Goal: Transaction & Acquisition: Purchase product/service

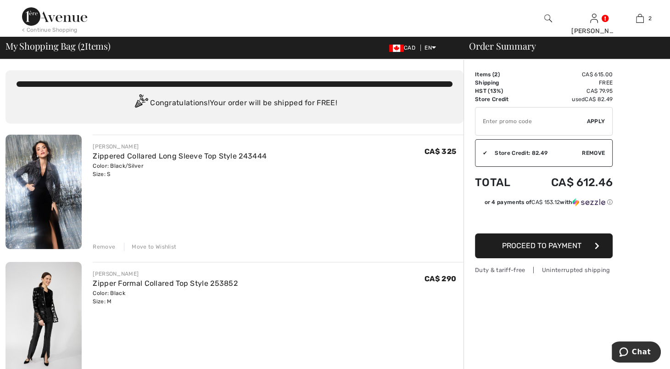
click at [110, 251] on div "Remove" at bounding box center [104, 246] width 22 height 8
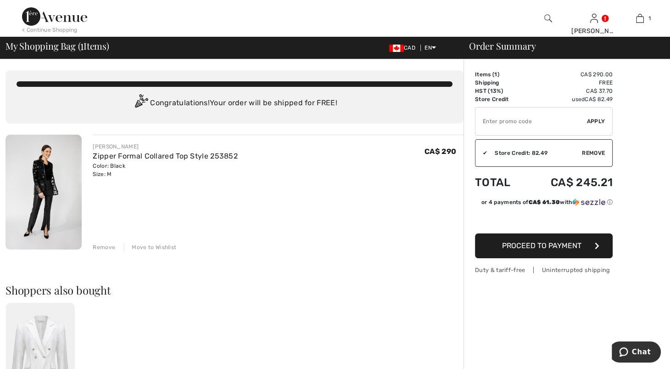
click at [35, 214] on img at bounding box center [44, 191] width 76 height 115
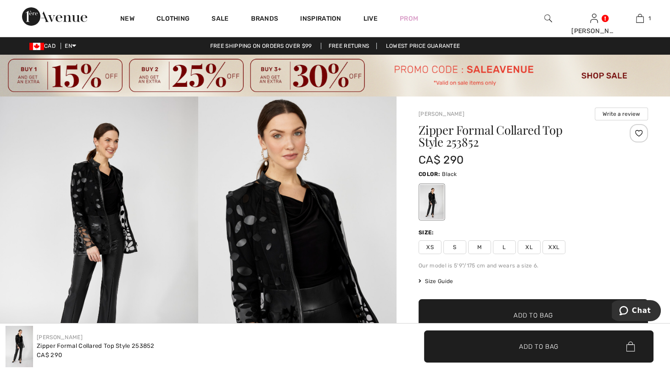
drag, startPoint x: 680, startPoint y: 40, endPoint x: 180, endPoint y: 239, distance: 538.2
click at [180, 239] on img at bounding box center [99, 244] width 198 height 297
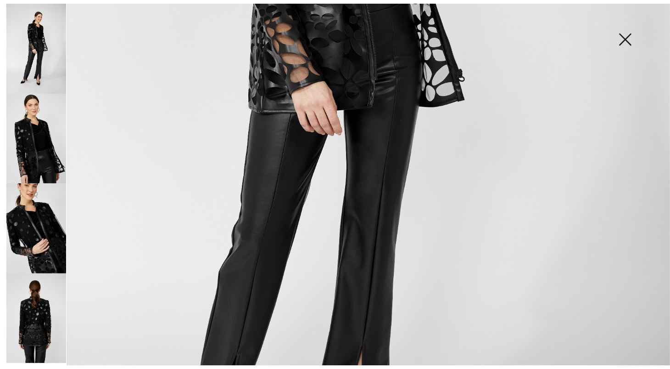
scroll to position [142, 0]
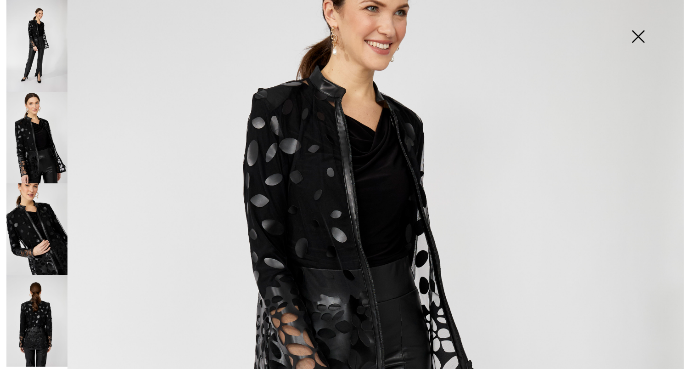
click at [15, 252] on img at bounding box center [36, 229] width 61 height 92
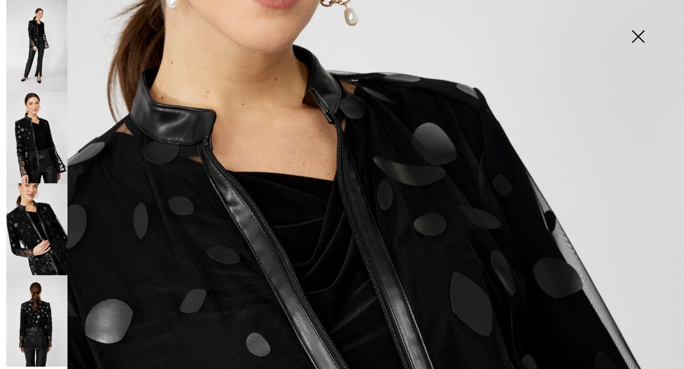
click at [45, 328] on img at bounding box center [36, 321] width 61 height 92
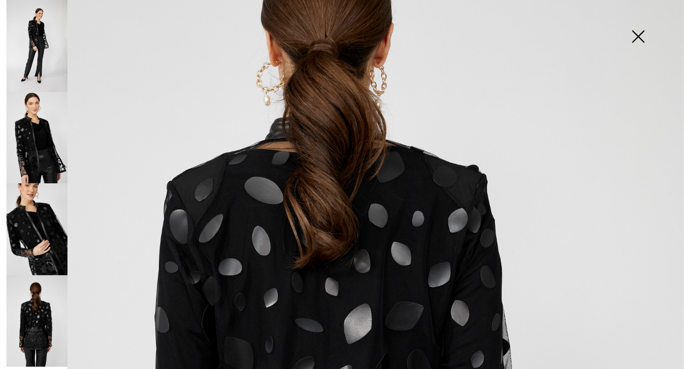
click at [633, 35] on img at bounding box center [638, 37] width 46 height 47
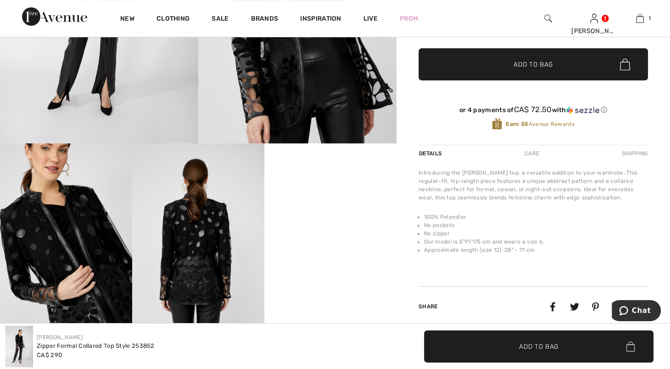
scroll to position [291, 0]
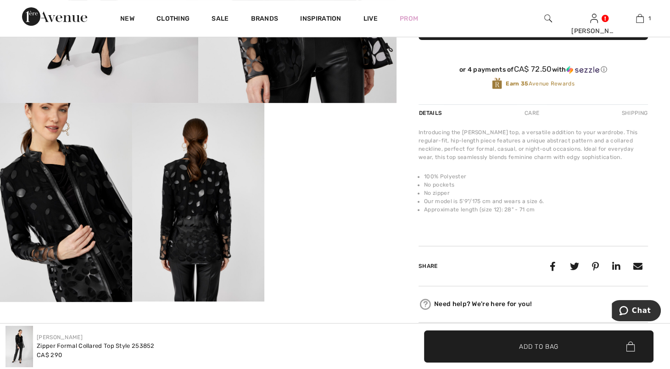
click at [65, 239] on img at bounding box center [66, 202] width 132 height 198
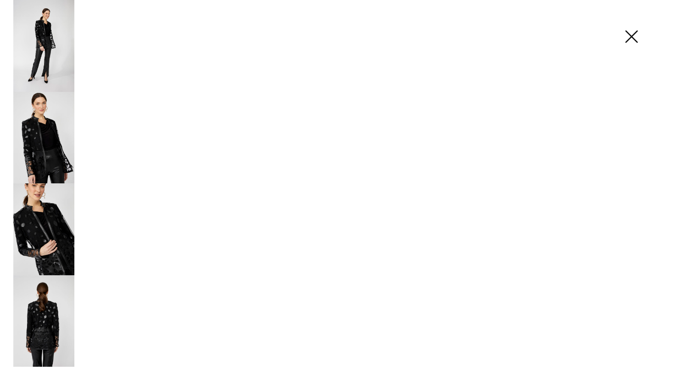
scroll to position [292, 0]
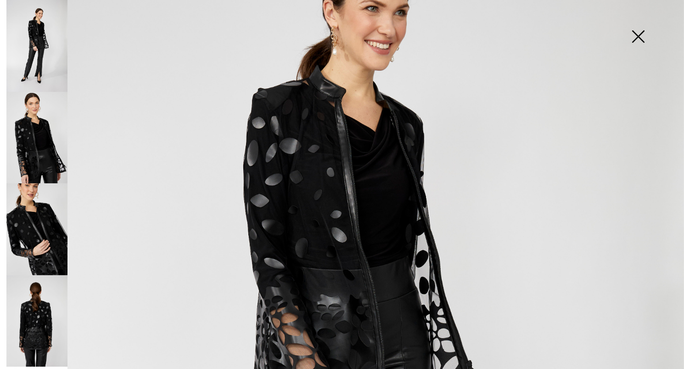
click at [635, 34] on img at bounding box center [638, 37] width 46 height 47
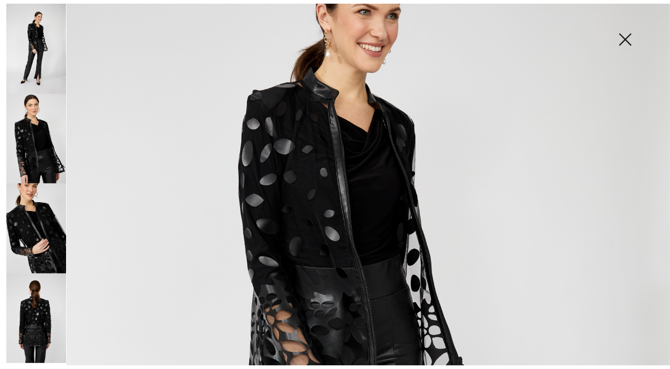
scroll to position [291, 0]
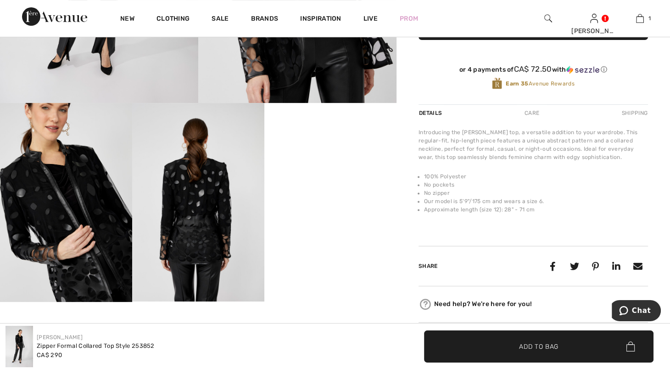
click at [280, 169] on video "Your browser does not support the video tag." at bounding box center [330, 136] width 132 height 66
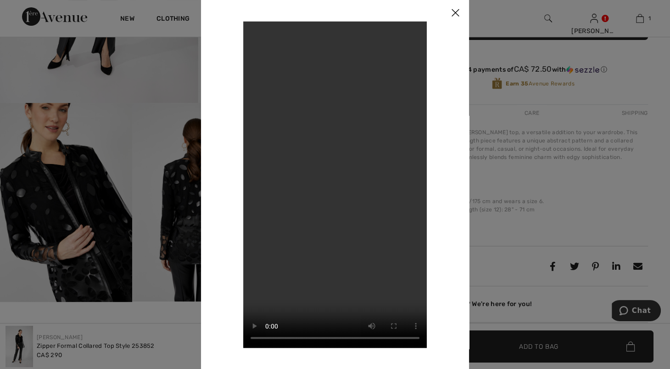
click at [369, 112] on video "Your browser does not support the video tag." at bounding box center [335, 184] width 184 height 326
click at [61, 202] on div at bounding box center [335, 184] width 670 height 369
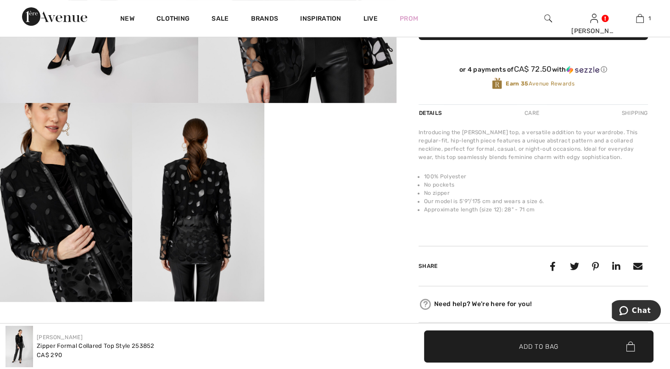
click at [60, 202] on img at bounding box center [66, 202] width 132 height 198
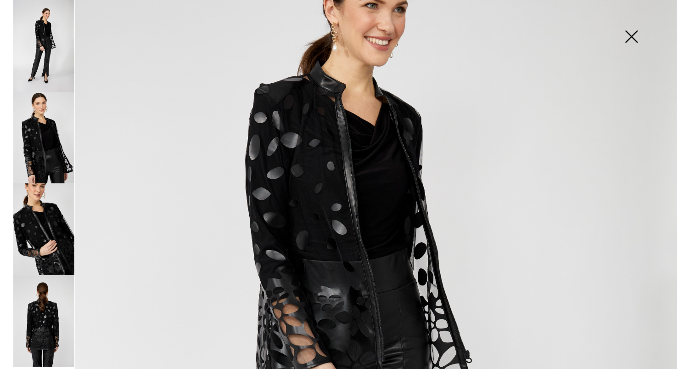
scroll to position [292, 0]
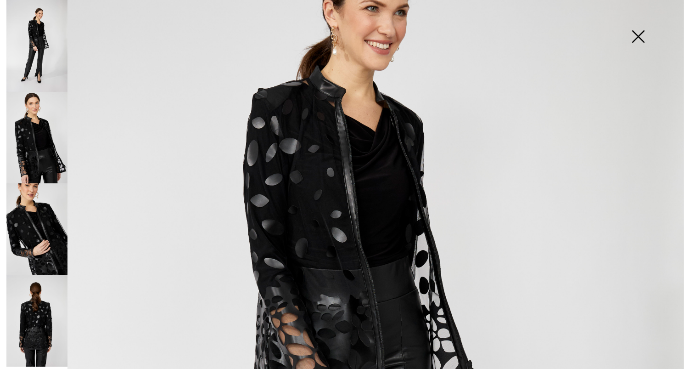
click at [28, 317] on img at bounding box center [36, 321] width 61 height 92
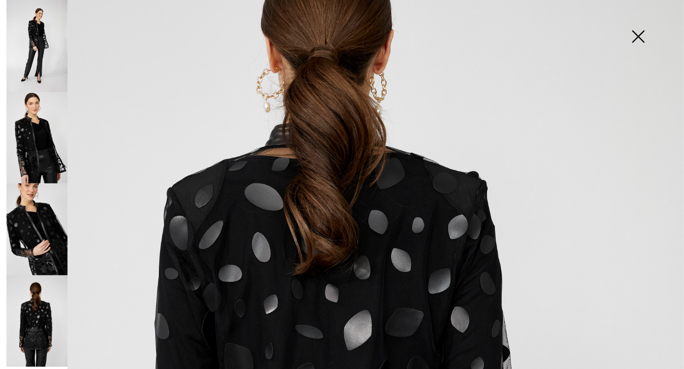
scroll to position [133, 0]
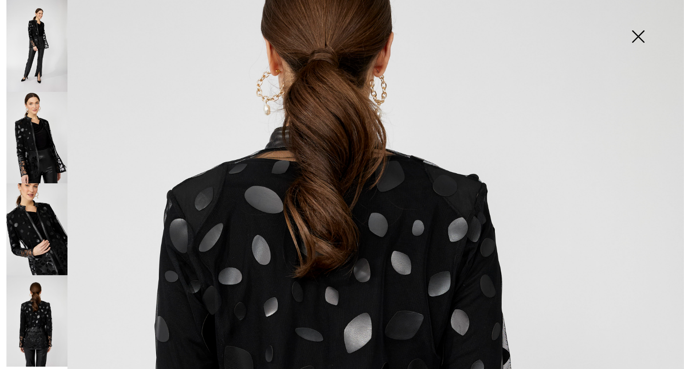
click at [36, 45] on img at bounding box center [36, 46] width 61 height 92
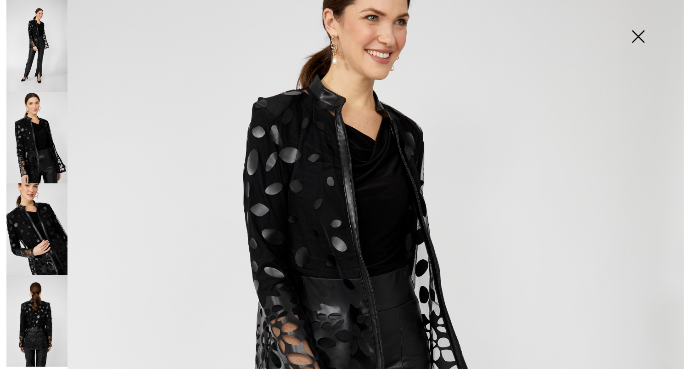
click at [623, 40] on img at bounding box center [638, 37] width 46 height 47
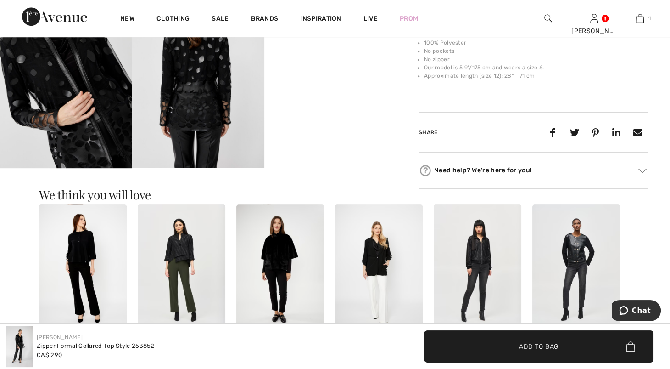
scroll to position [0, 0]
